Goal: Transaction & Acquisition: Purchase product/service

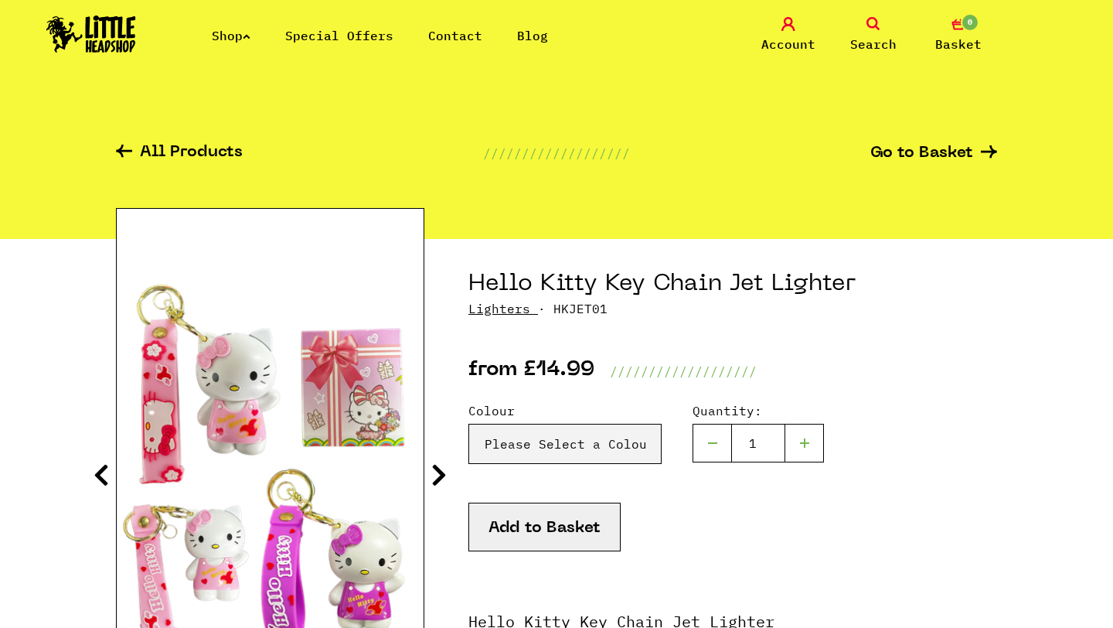
scroll to position [9, 0]
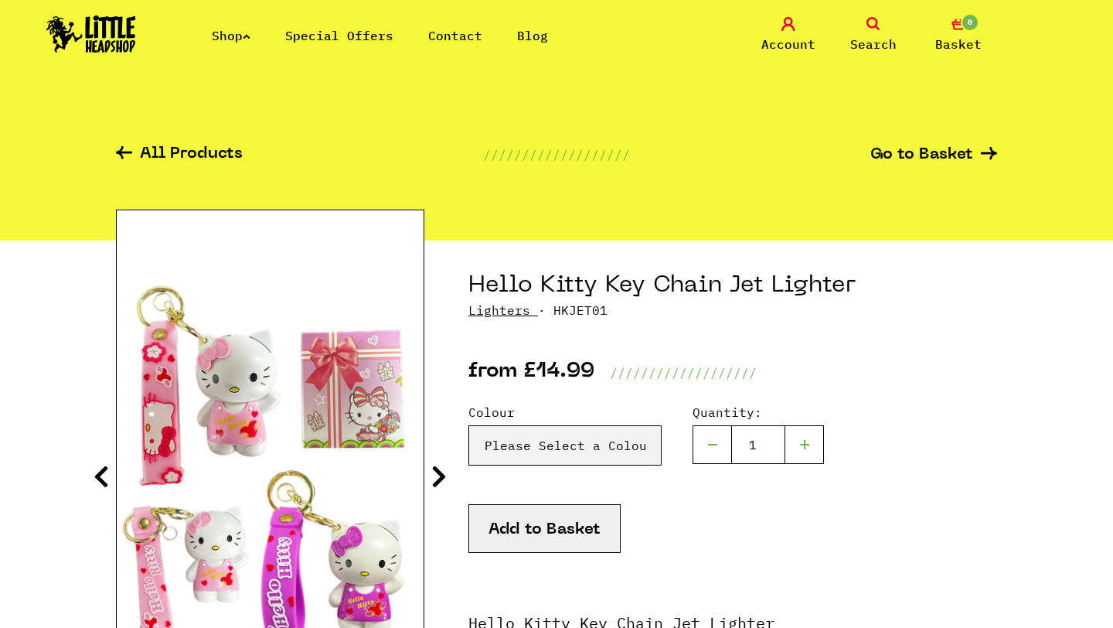
click at [250, 39] on icon at bounding box center [247, 36] width 8 height 6
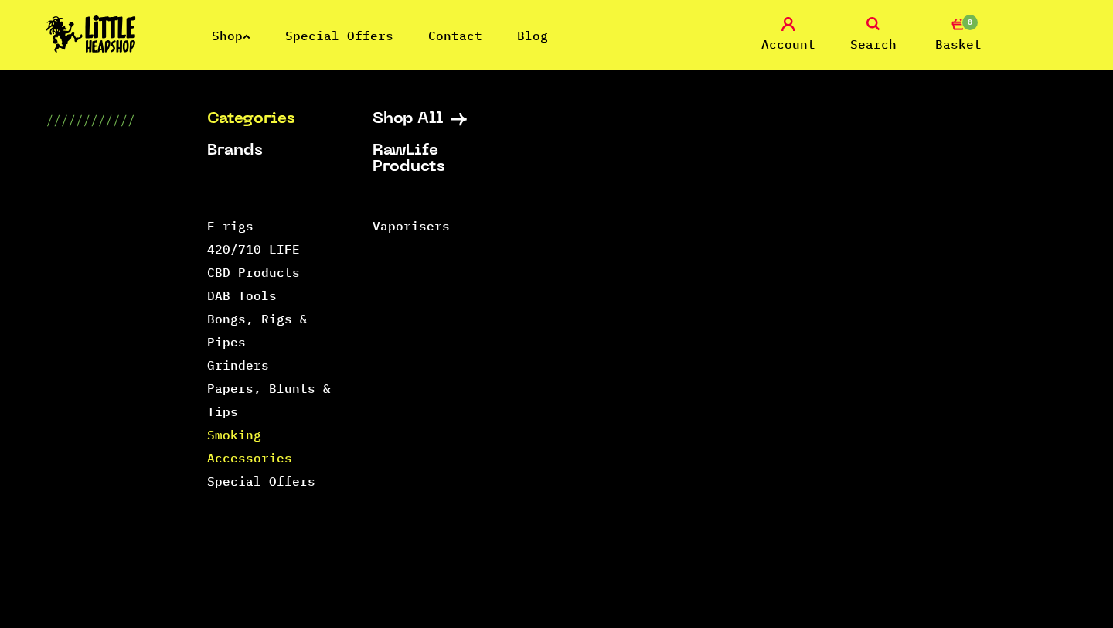
click at [230, 436] on link "Smoking Accessories" at bounding box center [249, 446] width 85 height 39
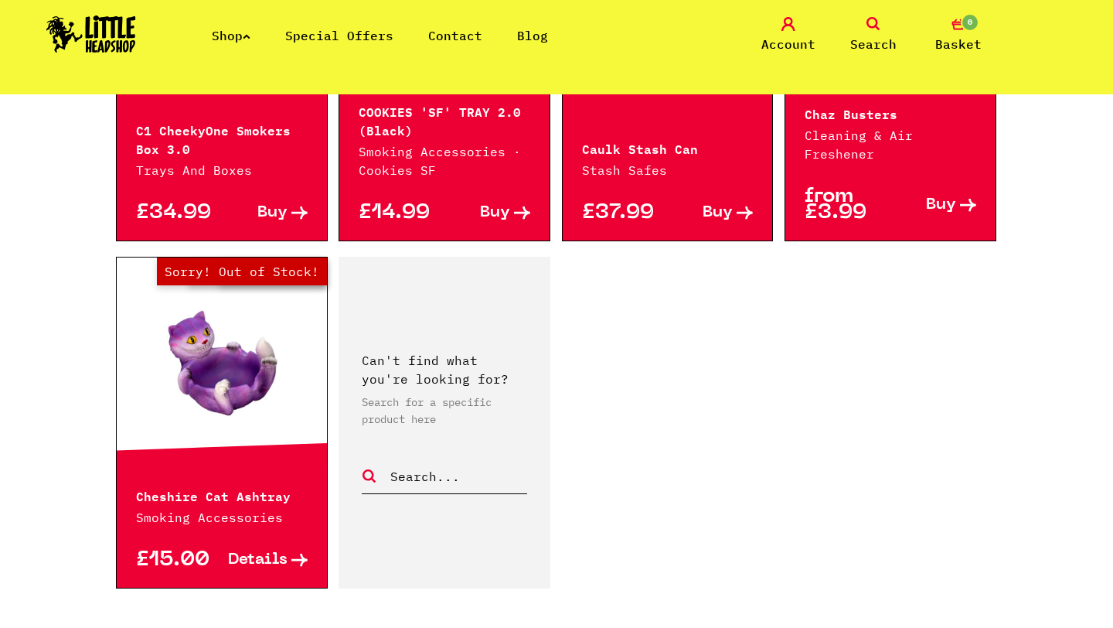
scroll to position [2791, 0]
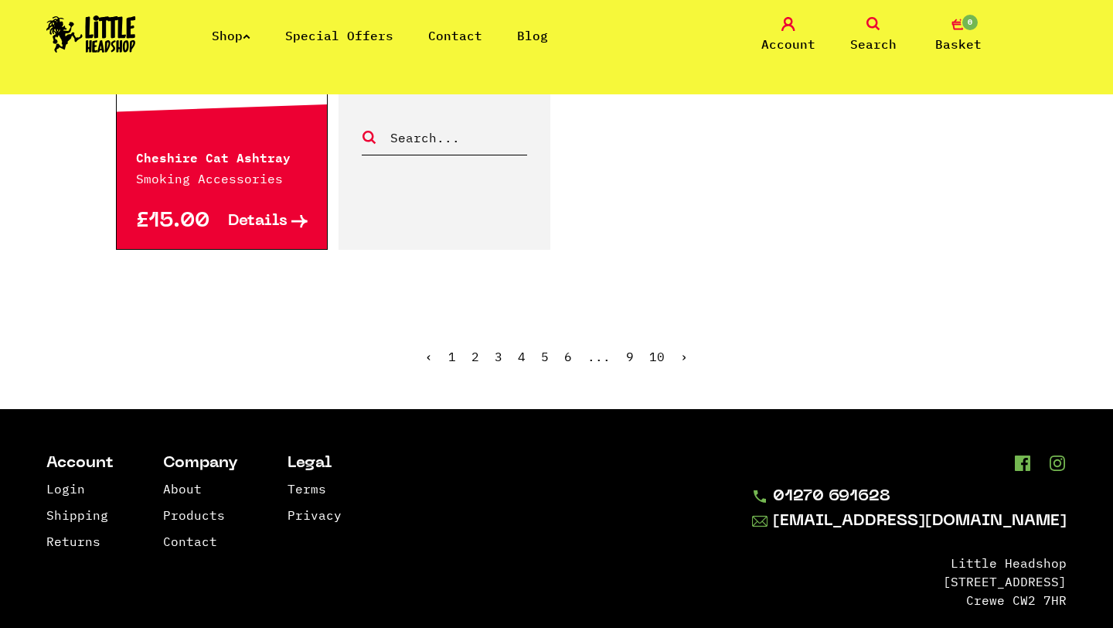
click at [475, 349] on link "2" at bounding box center [475, 356] width 8 height 15
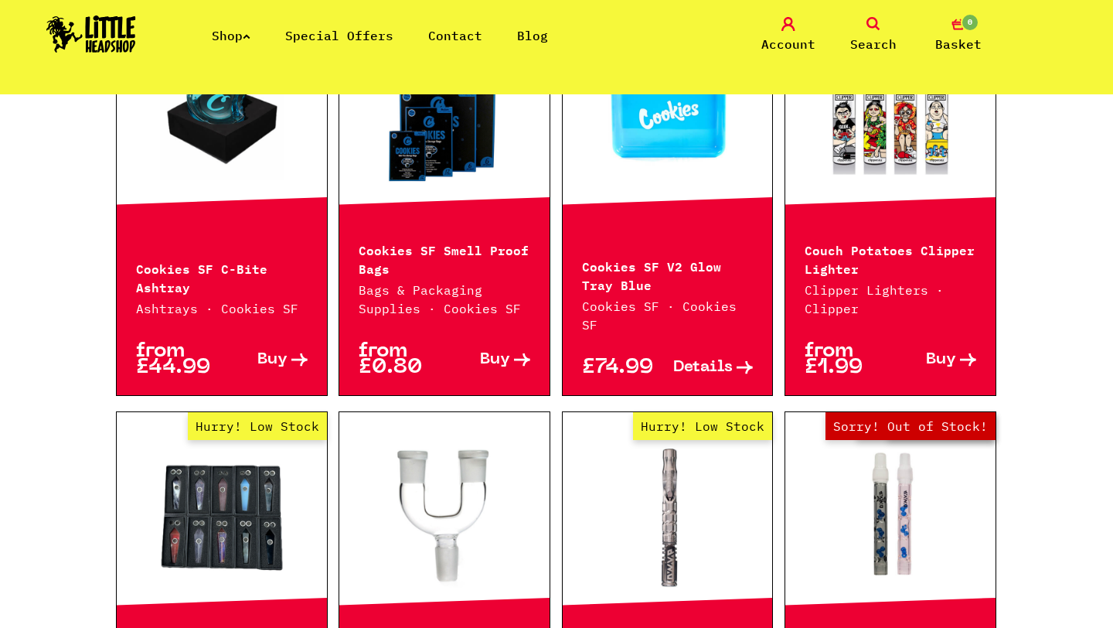
scroll to position [1637, 0]
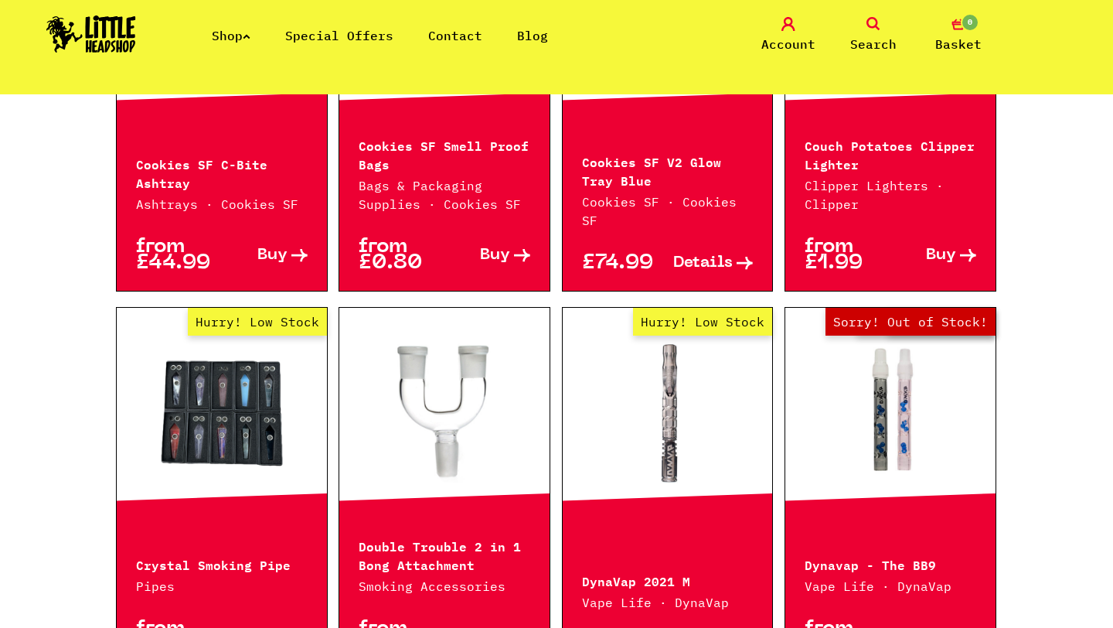
click at [869, 29] on icon at bounding box center [873, 24] width 14 height 14
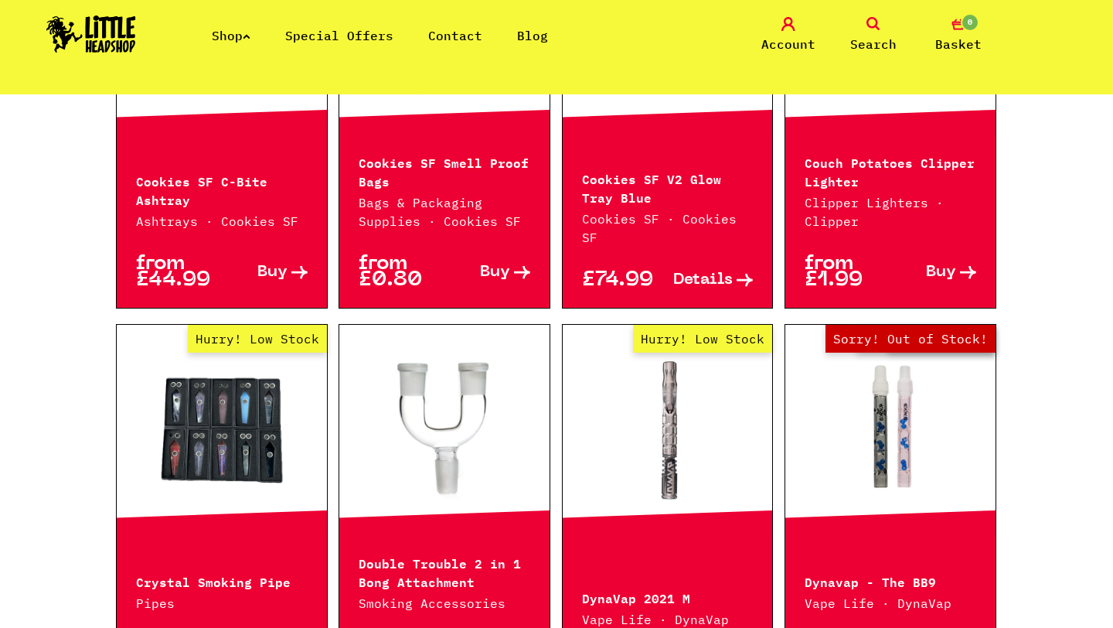
scroll to position [1672, 0]
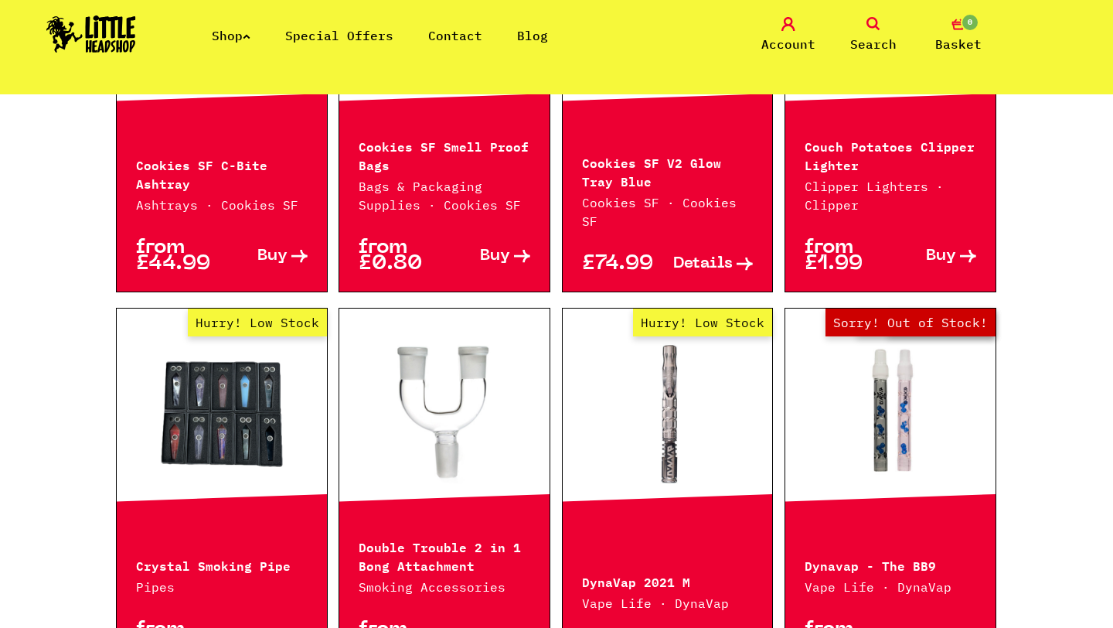
click at [872, 24] on icon at bounding box center [873, 24] width 14 height 14
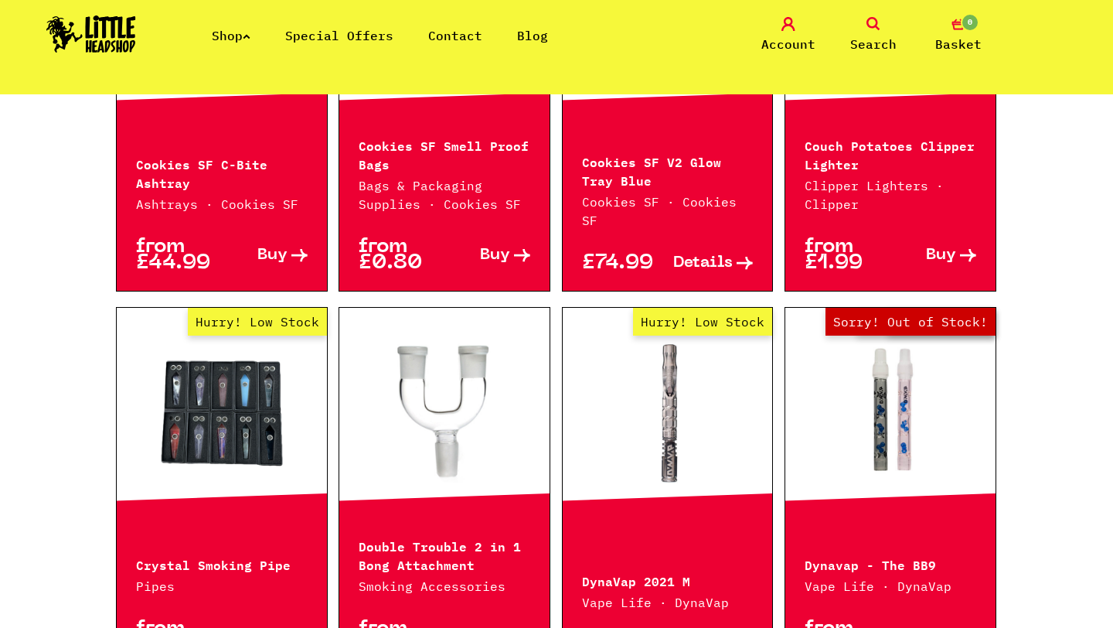
click at [873, 46] on span "Search" at bounding box center [873, 44] width 46 height 19
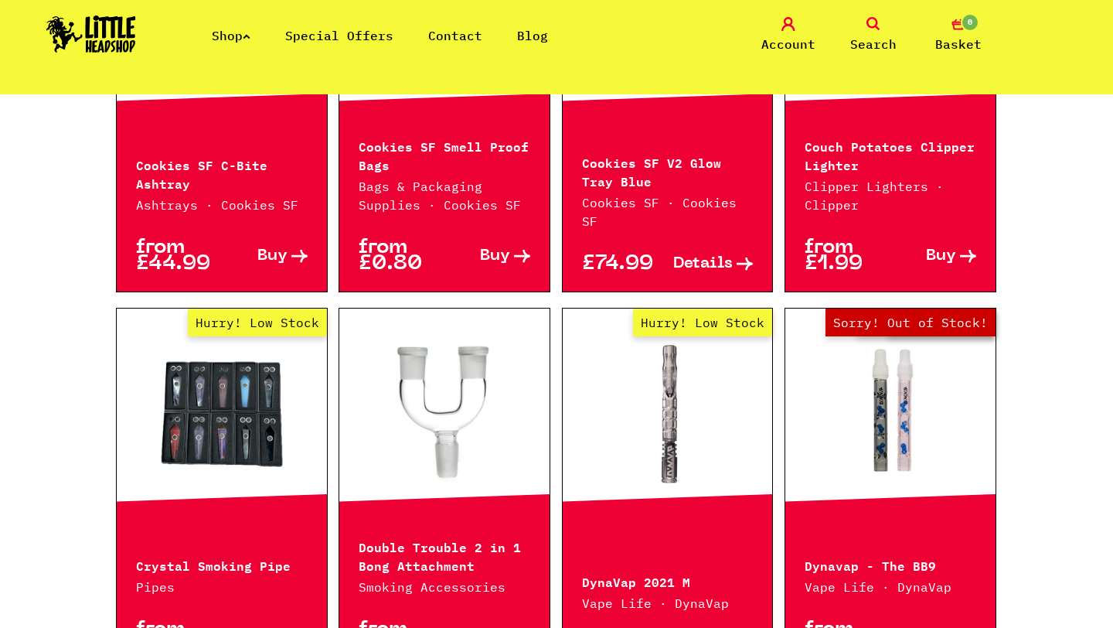
scroll to position [0, 0]
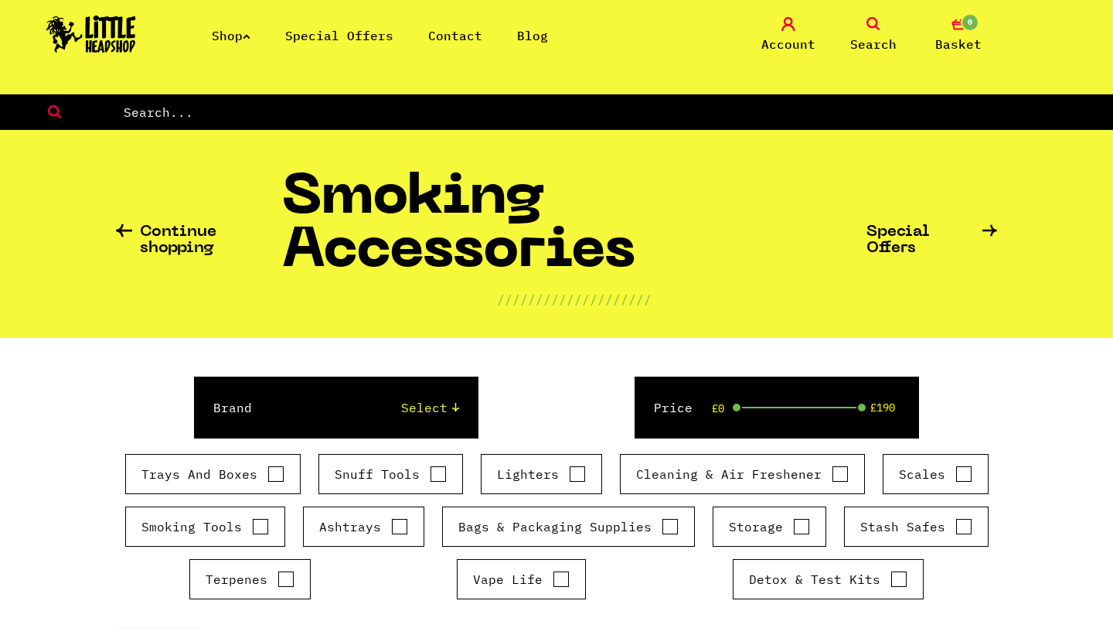
click at [876, 40] on span "Search" at bounding box center [873, 44] width 46 height 19
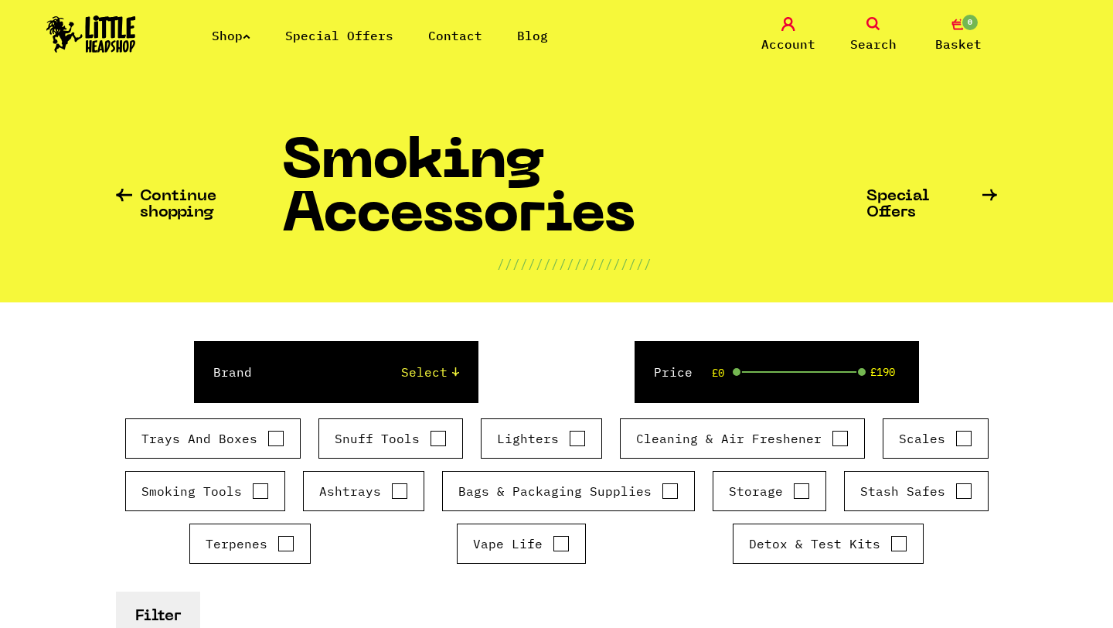
click at [867, 43] on span "Search" at bounding box center [873, 44] width 46 height 19
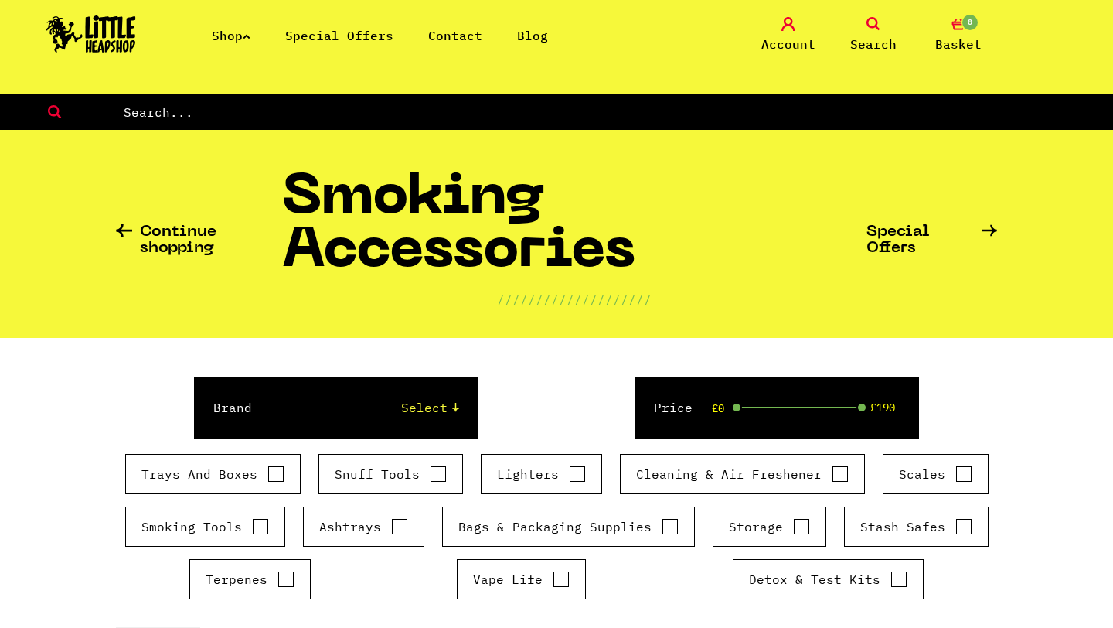
click at [754, 114] on input "text" at bounding box center [618, 112] width 992 height 20
type input "lighter"
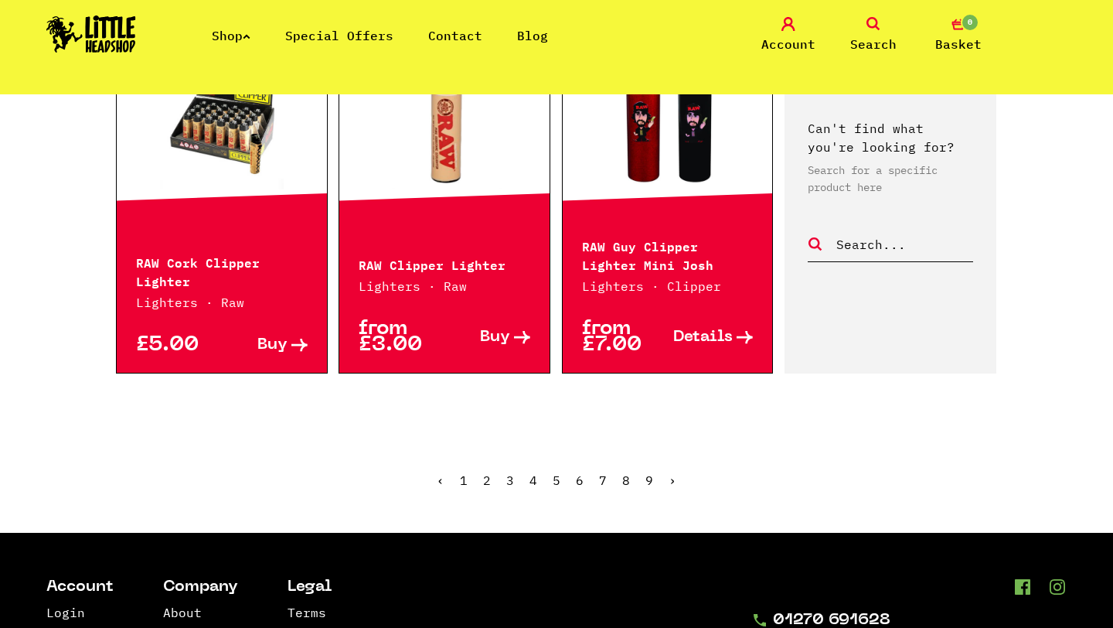
scroll to position [1709, 0]
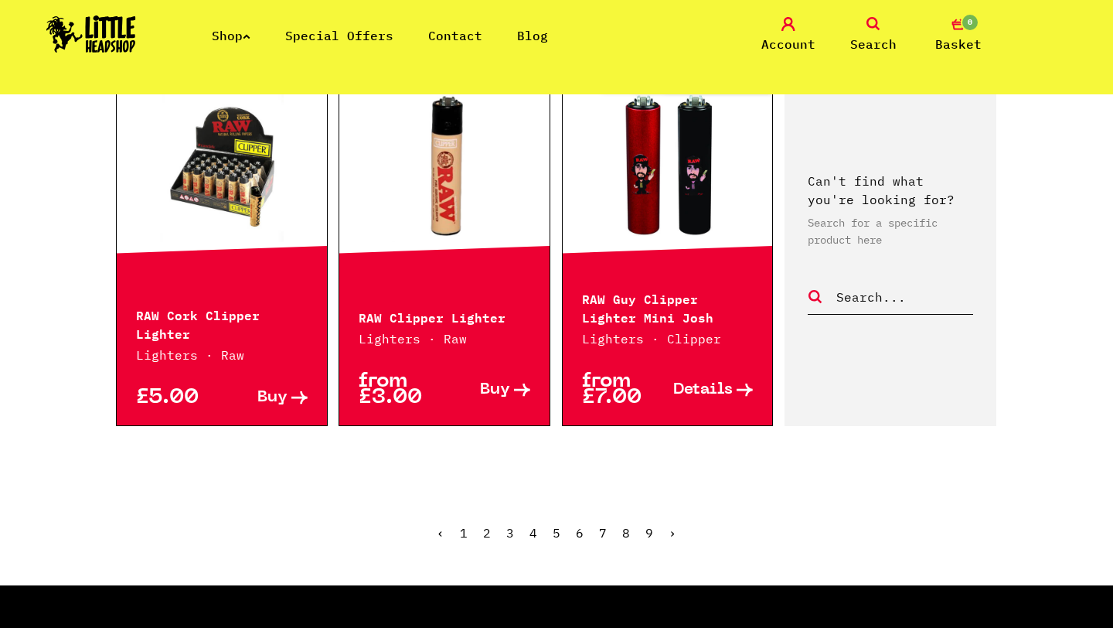
click at [492, 512] on ul "‹ 1 2 3 4 5 6 7 8 9 ›" at bounding box center [556, 544] width 881 height 66
click at [489, 525] on link "2" at bounding box center [487, 532] width 8 height 15
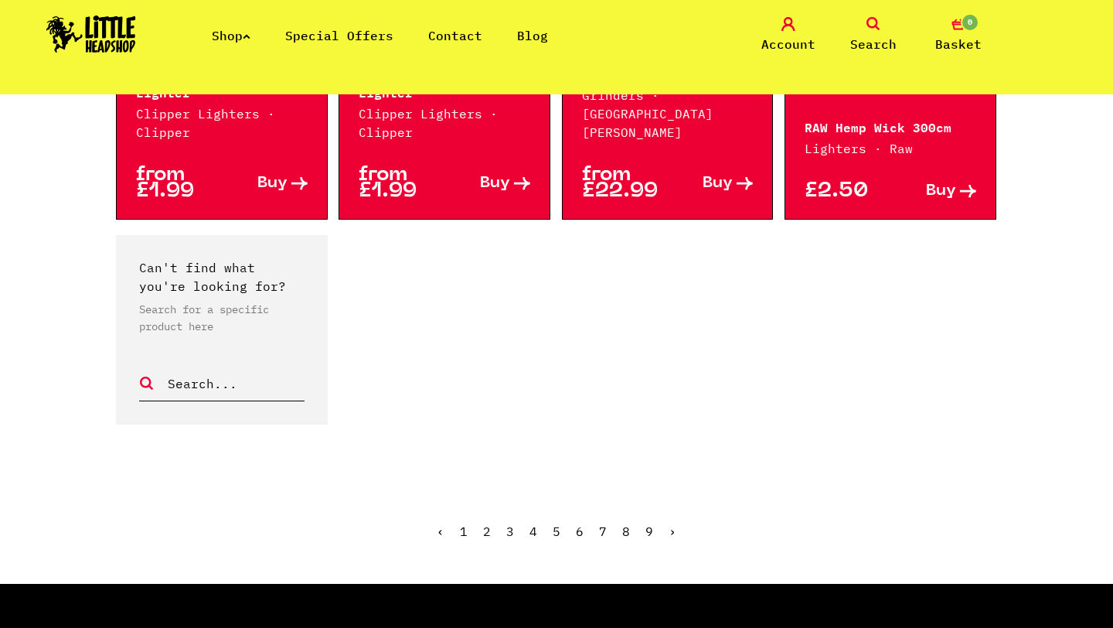
scroll to position [1407, 0]
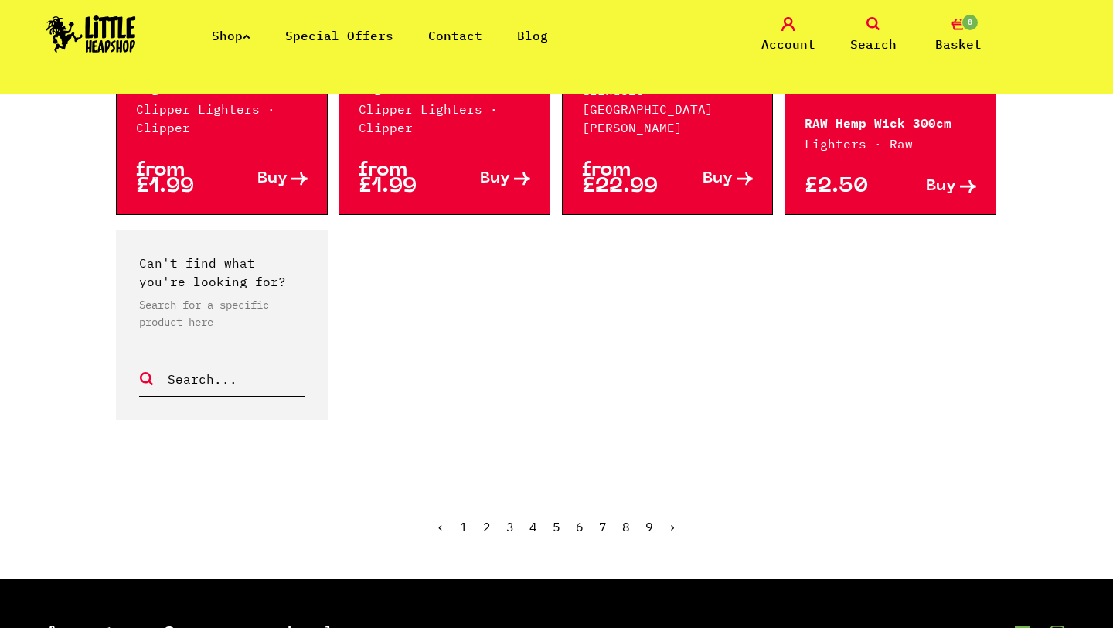
click at [510, 519] on link "3" at bounding box center [510, 526] width 8 height 15
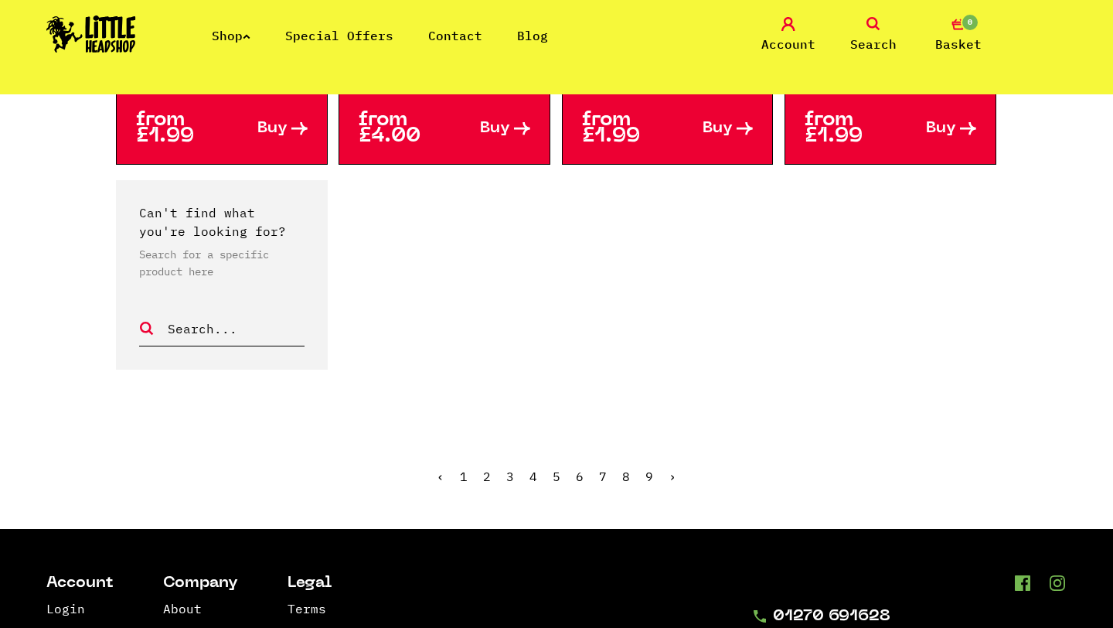
scroll to position [1648, 0]
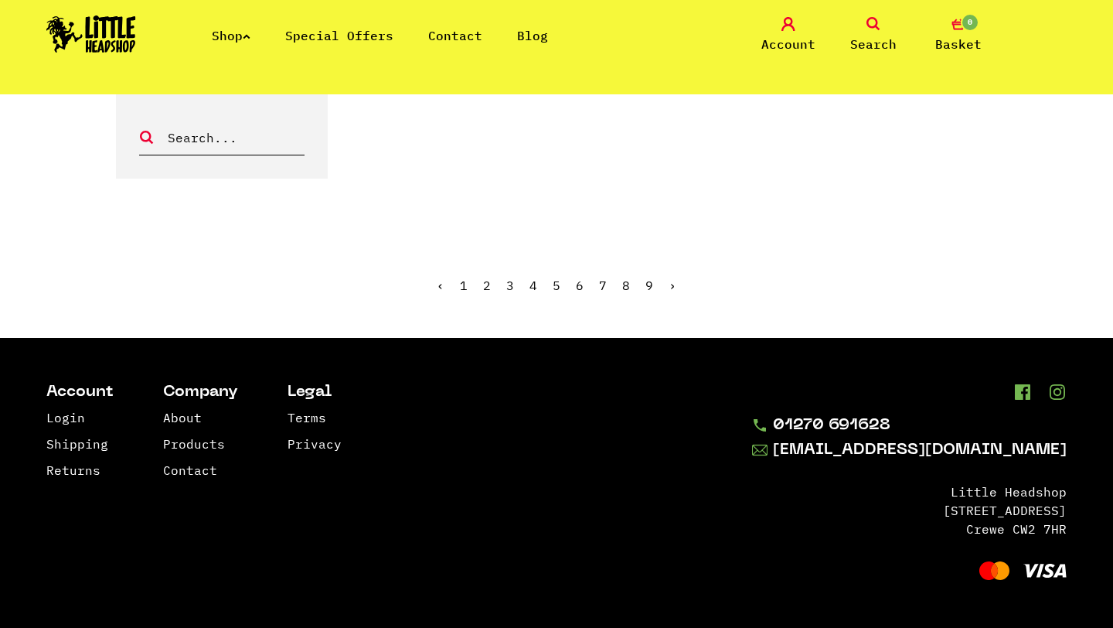
click at [873, 27] on icon at bounding box center [873, 24] width 14 height 14
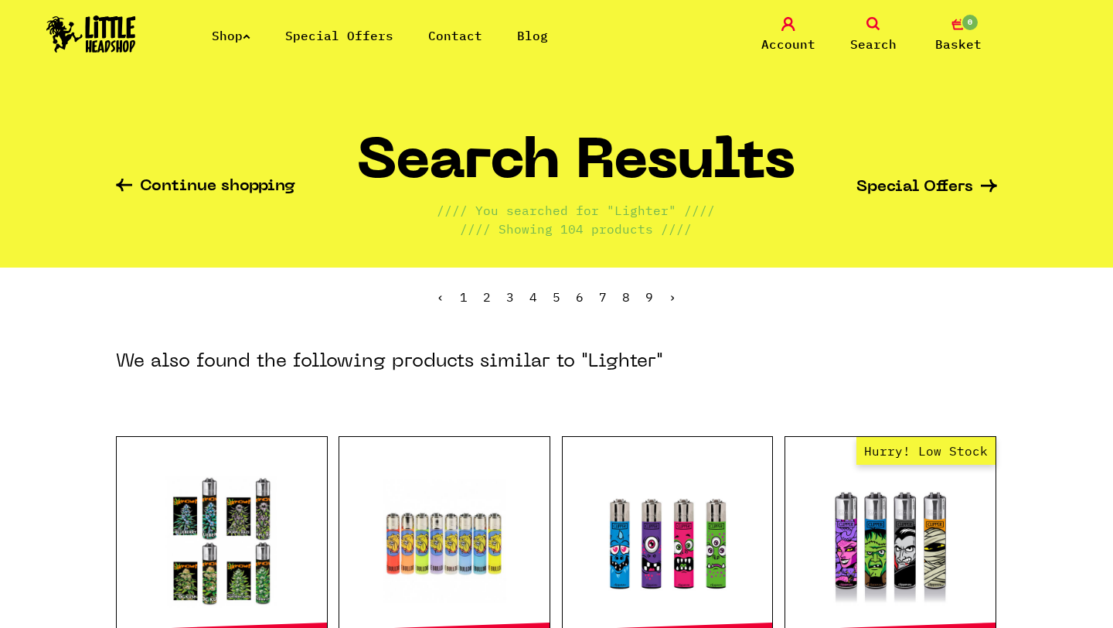
click at [882, 41] on span "Search" at bounding box center [873, 44] width 46 height 19
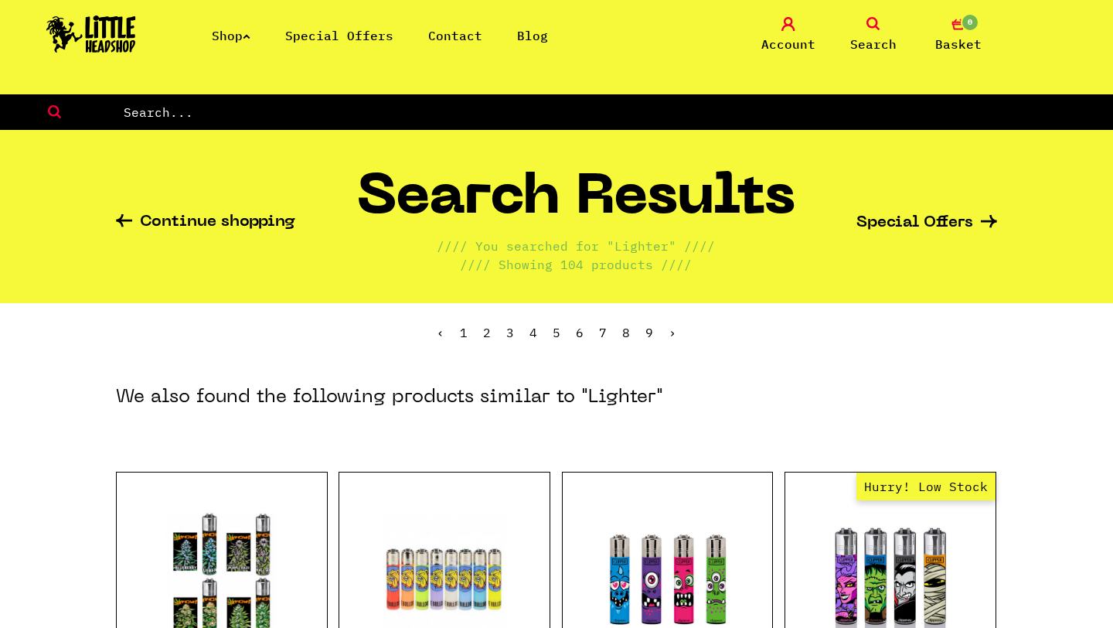
drag, startPoint x: 754, startPoint y: 120, endPoint x: 753, endPoint y: 111, distance: 8.5
click at [753, 120] on input "text" at bounding box center [618, 112] width 992 height 20
type input "hello kitty"
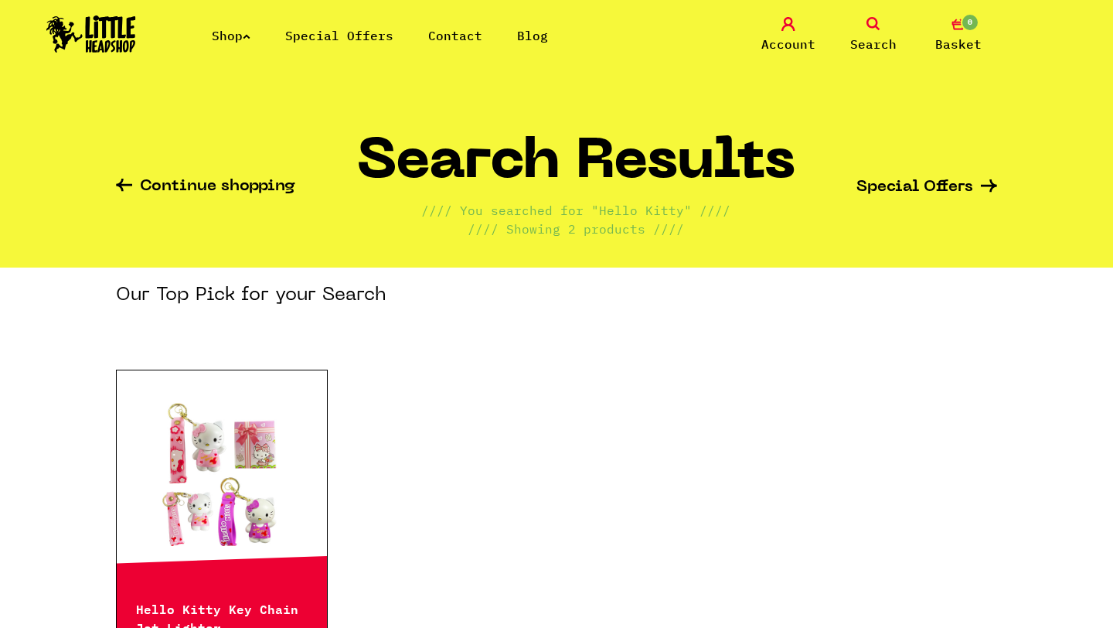
click at [869, 27] on icon at bounding box center [873, 24] width 14 height 14
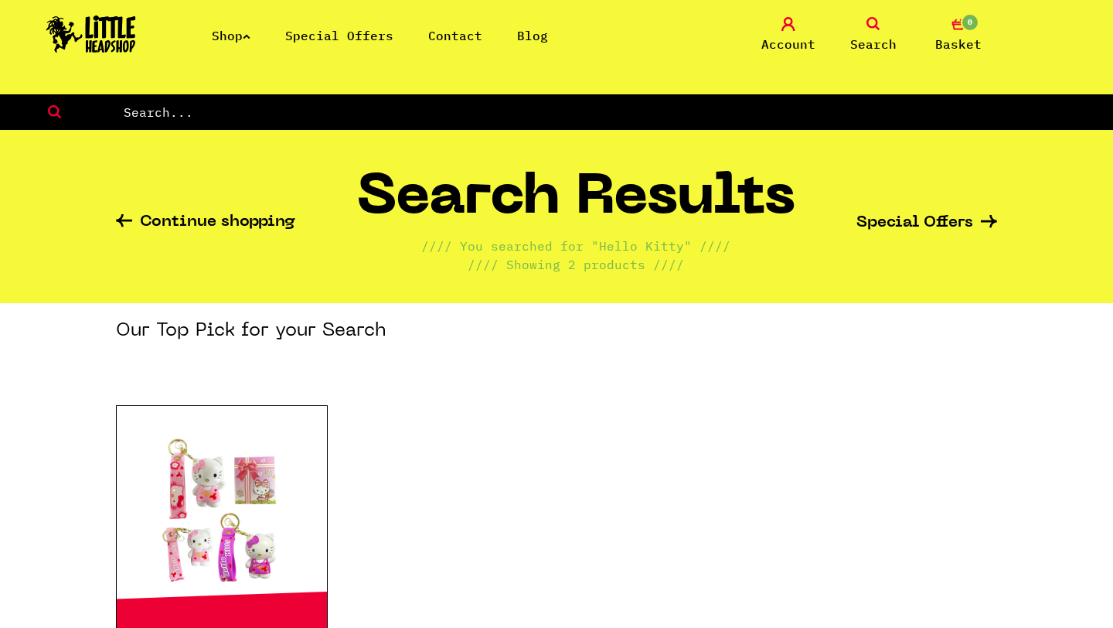
click at [491, 98] on form at bounding box center [556, 112] width 1113 height 36
click at [478, 117] on input "text" at bounding box center [618, 112] width 992 height 20
type input "sanrio"
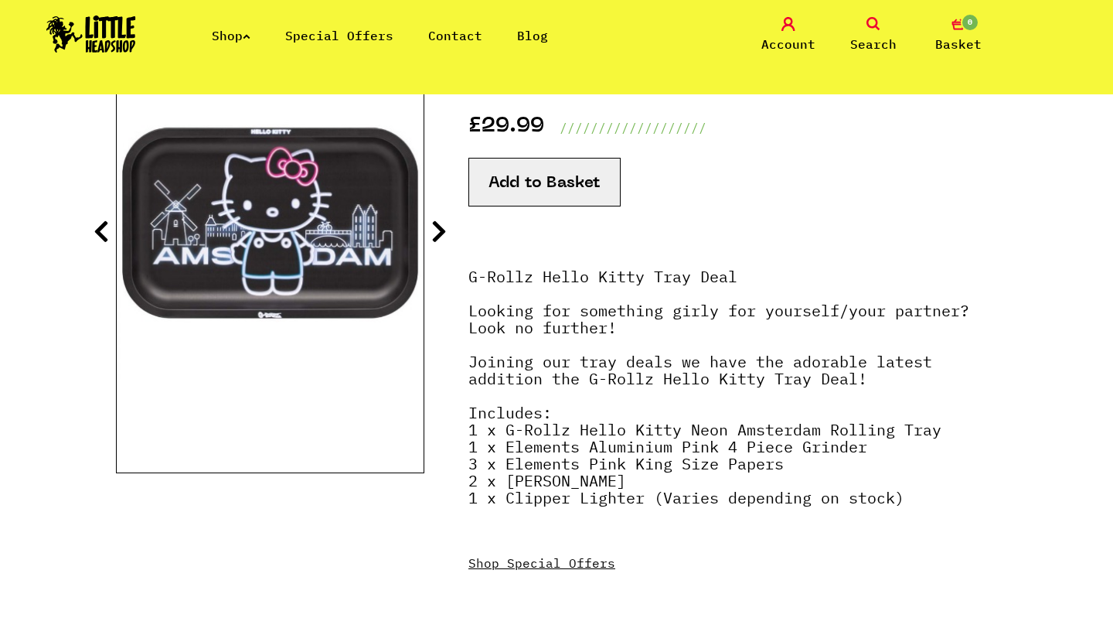
scroll to position [284, 0]
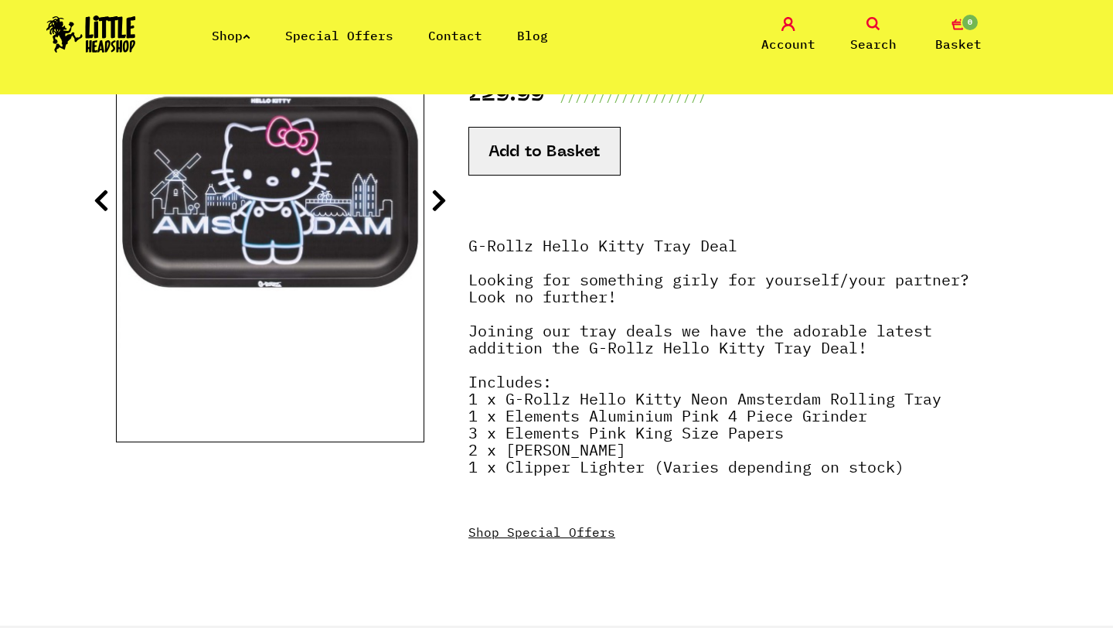
click at [314, 241] on img at bounding box center [270, 187] width 307 height 383
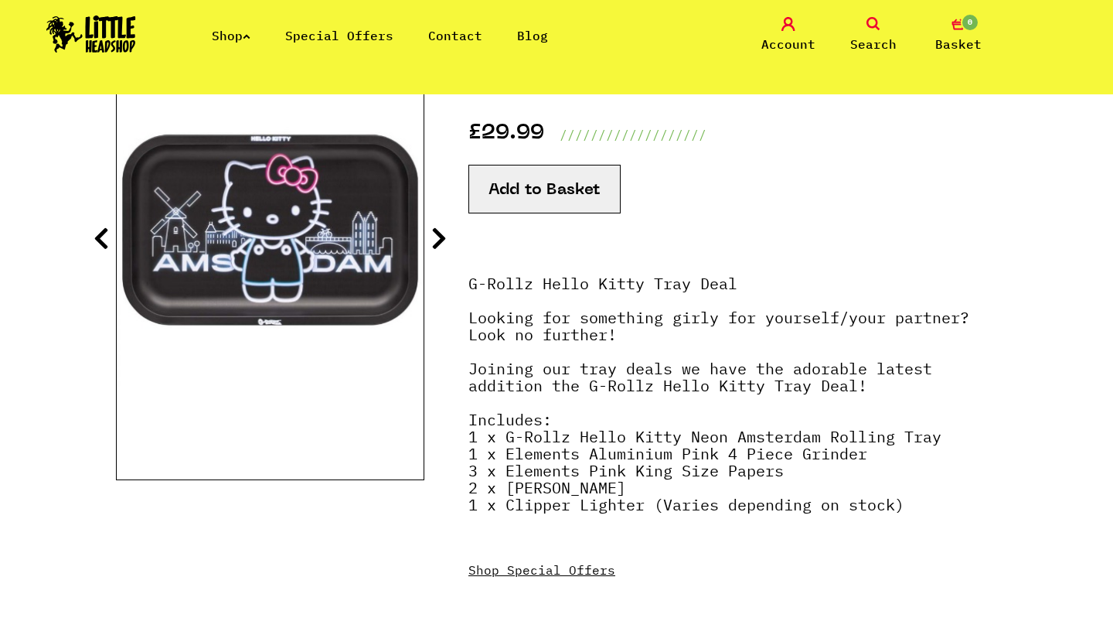
scroll to position [239, 0]
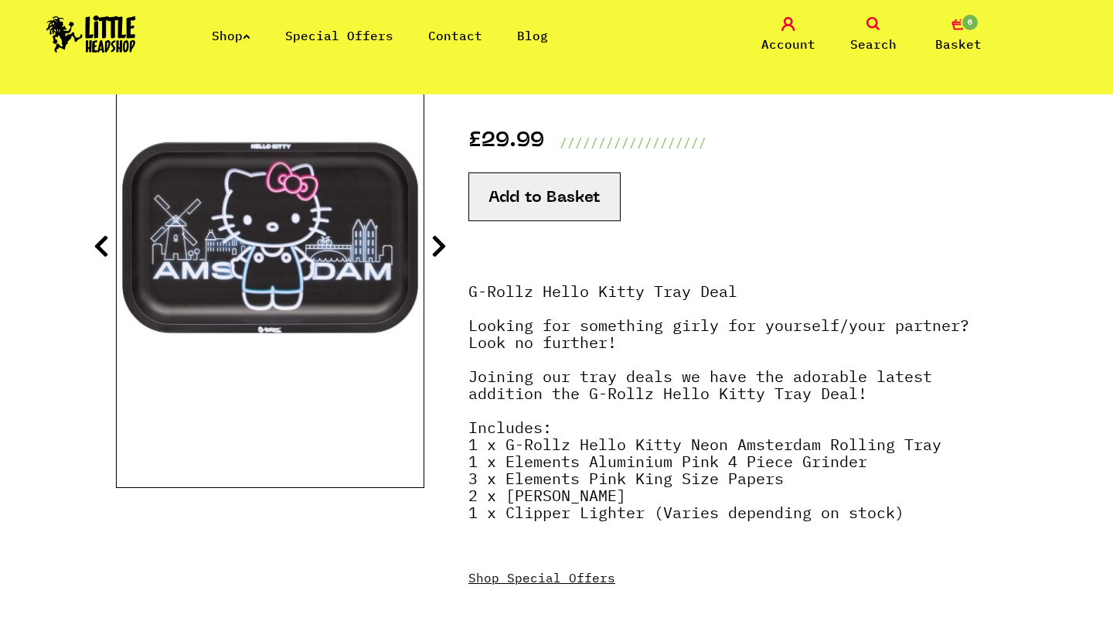
click at [444, 243] on icon at bounding box center [438, 245] width 15 height 25
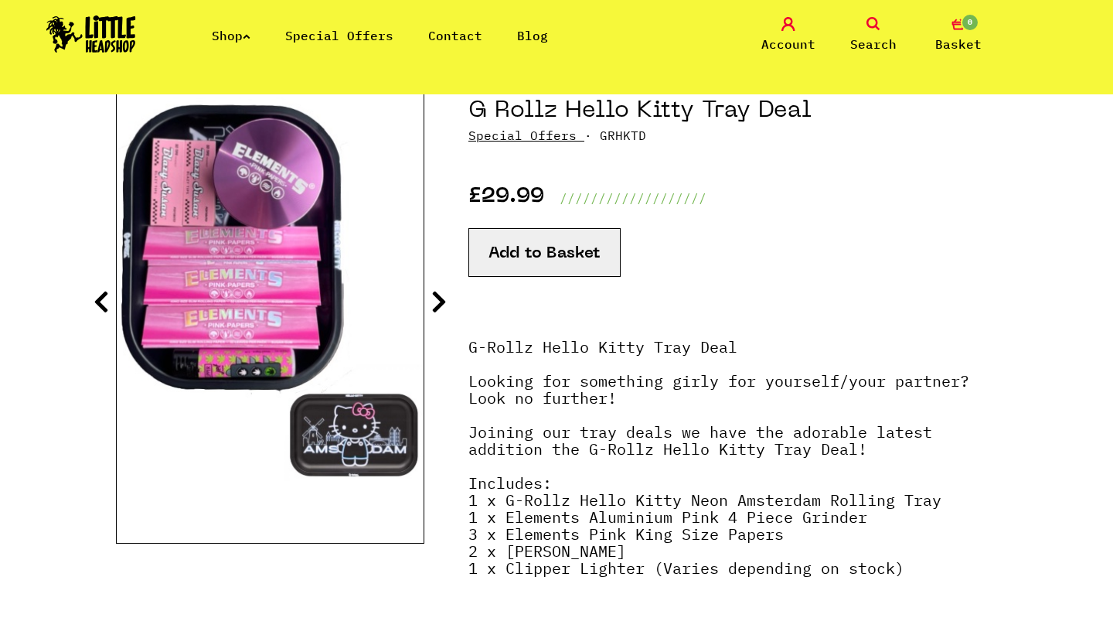
scroll to position [182, 0]
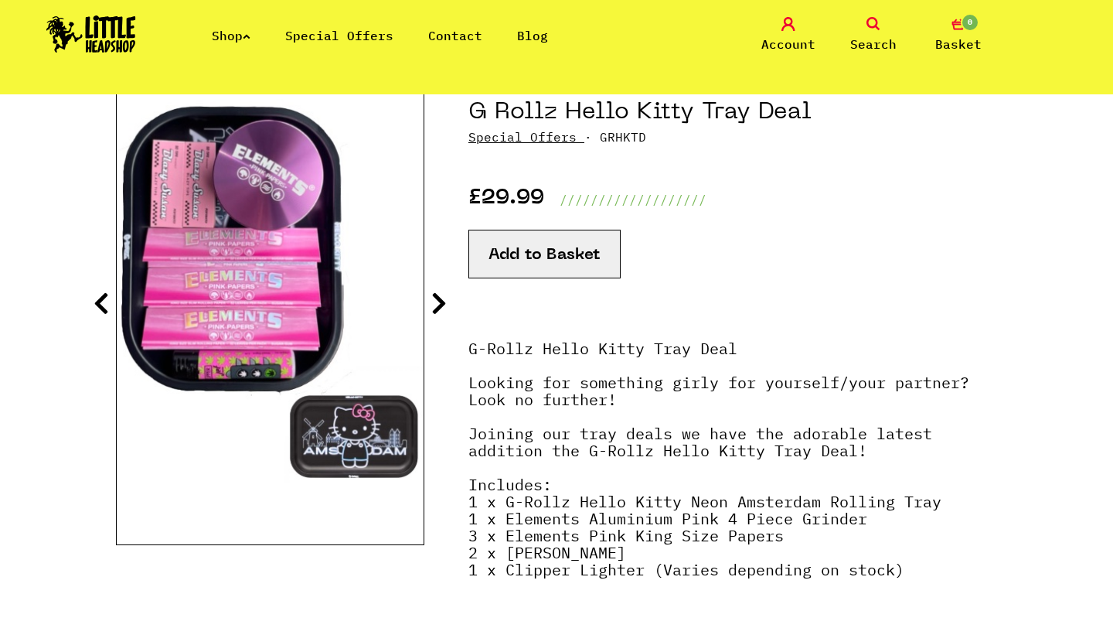
click at [434, 280] on section "G Rollz Hello Kitty Tray Deal Special Offers · GRHKTD £29.99 ///////////////////" at bounding box center [556, 397] width 881 height 661
click at [443, 302] on icon at bounding box center [438, 303] width 15 height 25
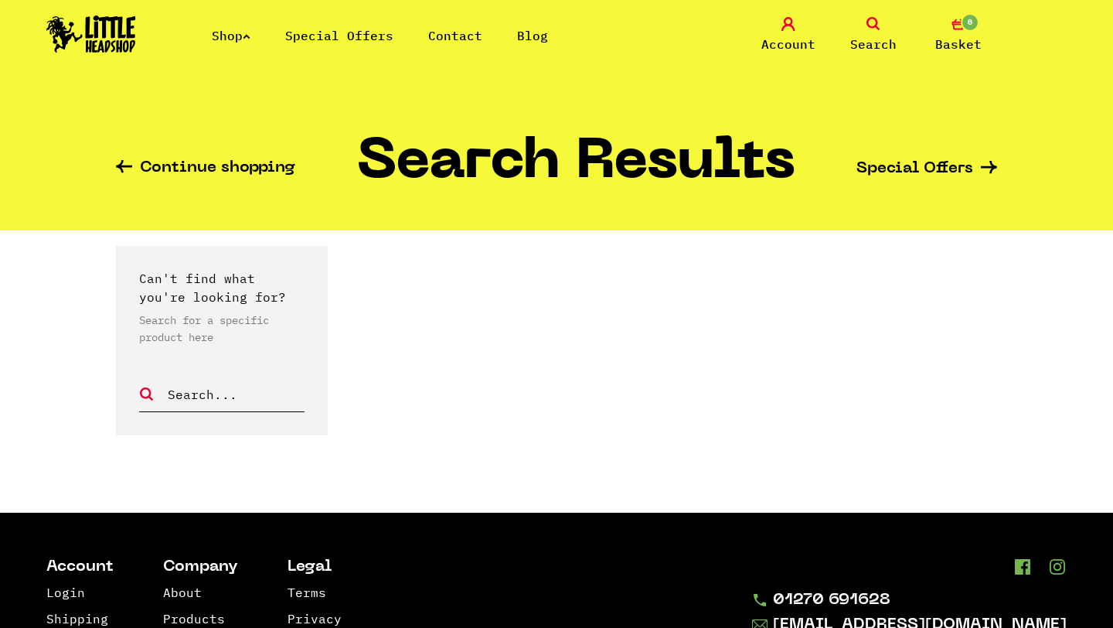
click at [868, 36] on span "Search" at bounding box center [873, 44] width 46 height 19
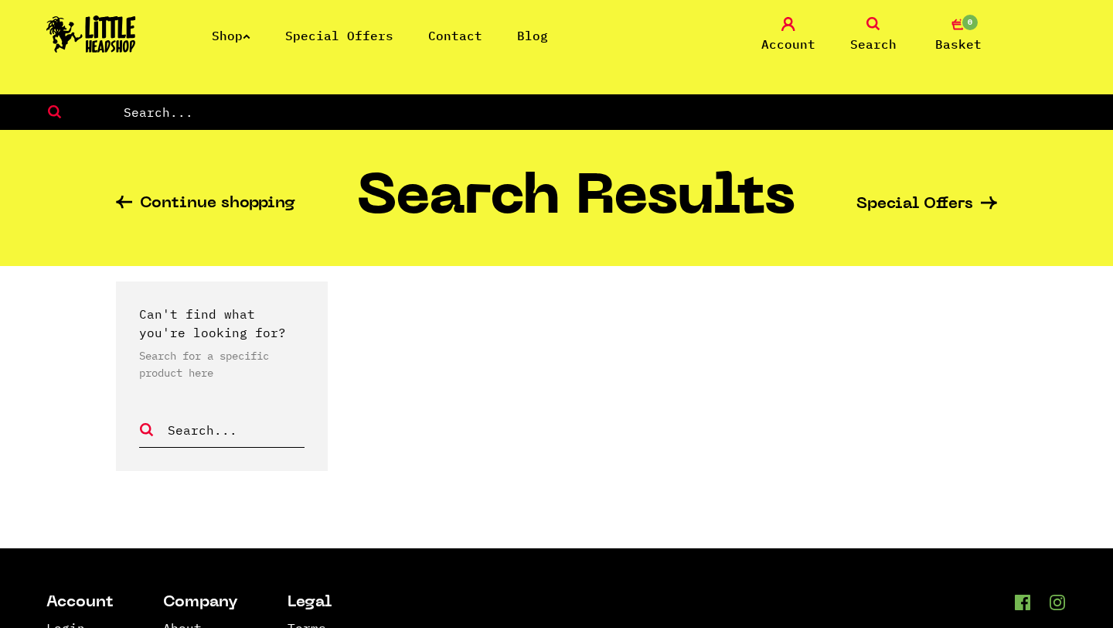
click at [703, 116] on input "text" at bounding box center [618, 112] width 992 height 20
type input "kuromi"
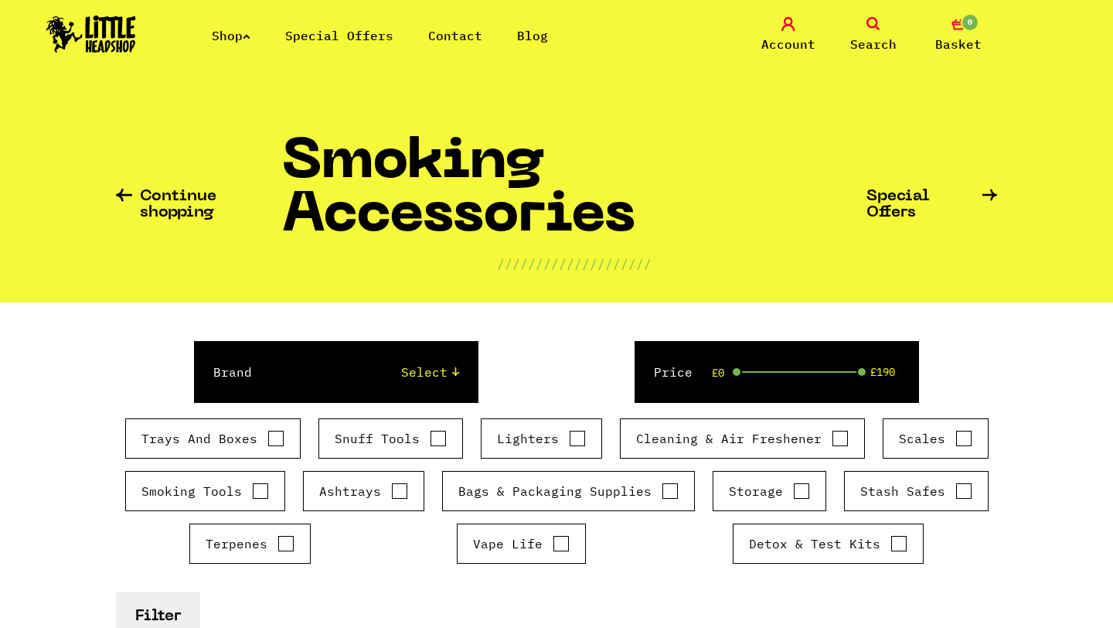
scroll to position [2791, 0]
